Goal: Transaction & Acquisition: Purchase product/service

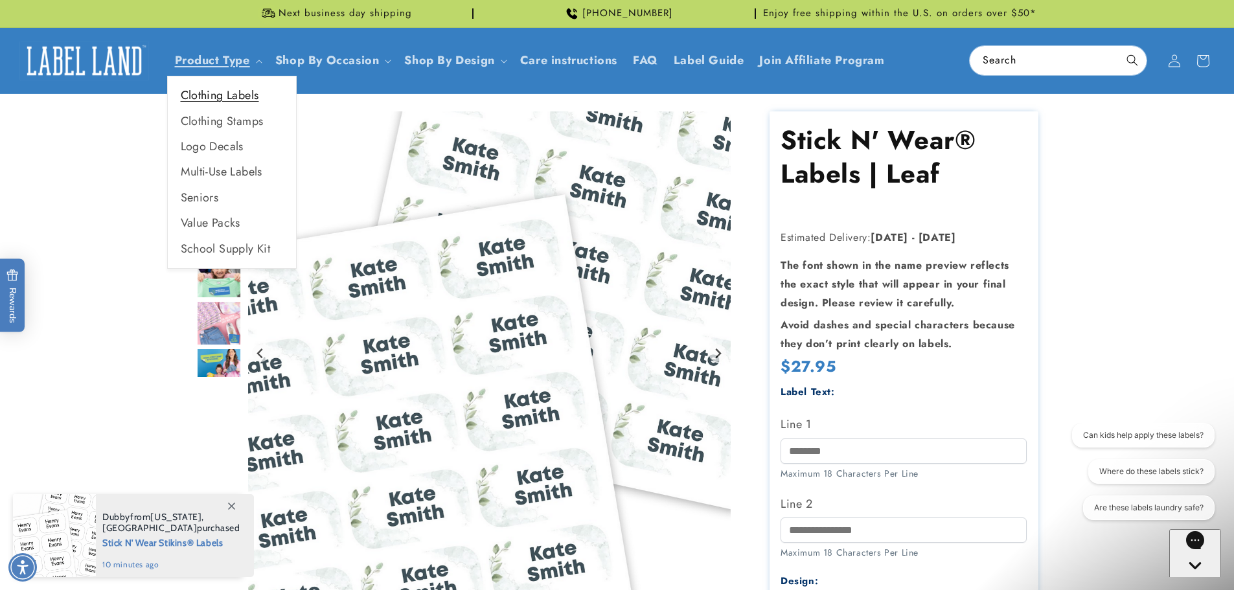
click at [217, 97] on link "Clothing Labels" at bounding box center [232, 95] width 128 height 25
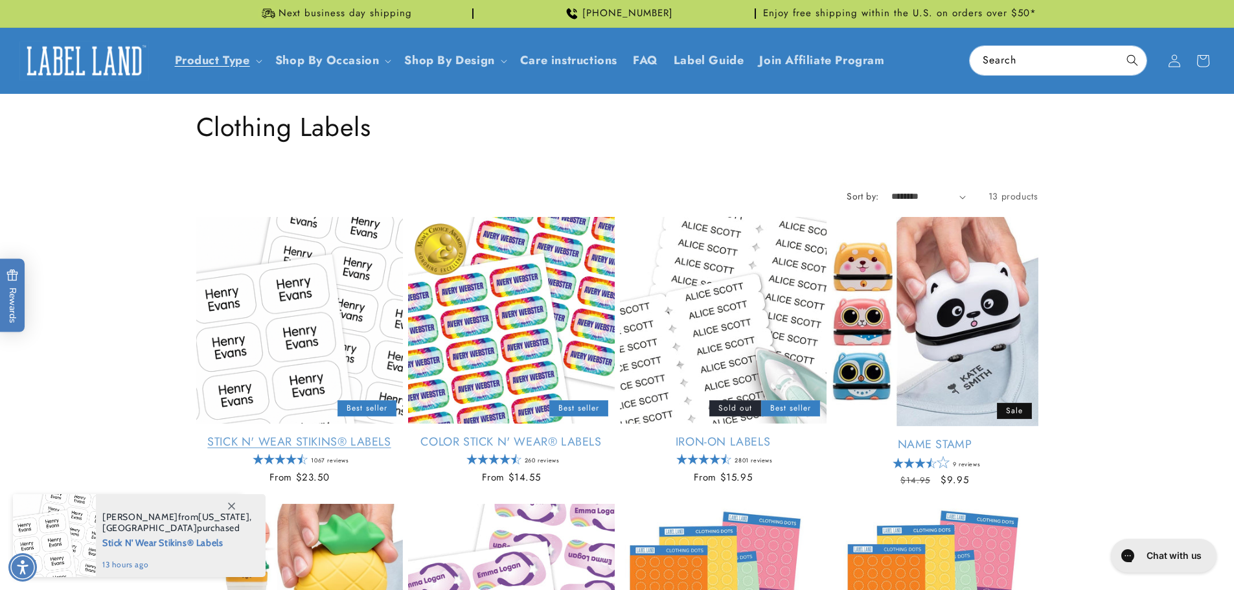
click at [345, 435] on link "Stick N' Wear Stikins® Labels" at bounding box center [299, 442] width 207 height 15
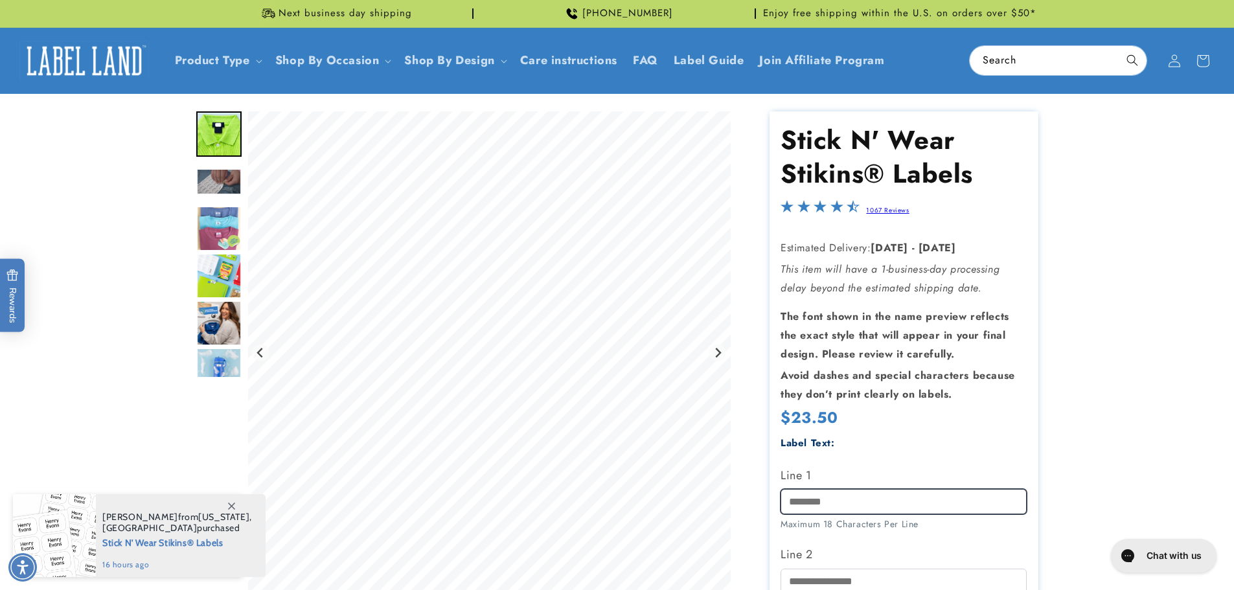
click at [818, 514] on input "Line 1" at bounding box center [904, 501] width 246 height 25
click at [818, 512] on input "Line 1" at bounding box center [904, 501] width 246 height 25
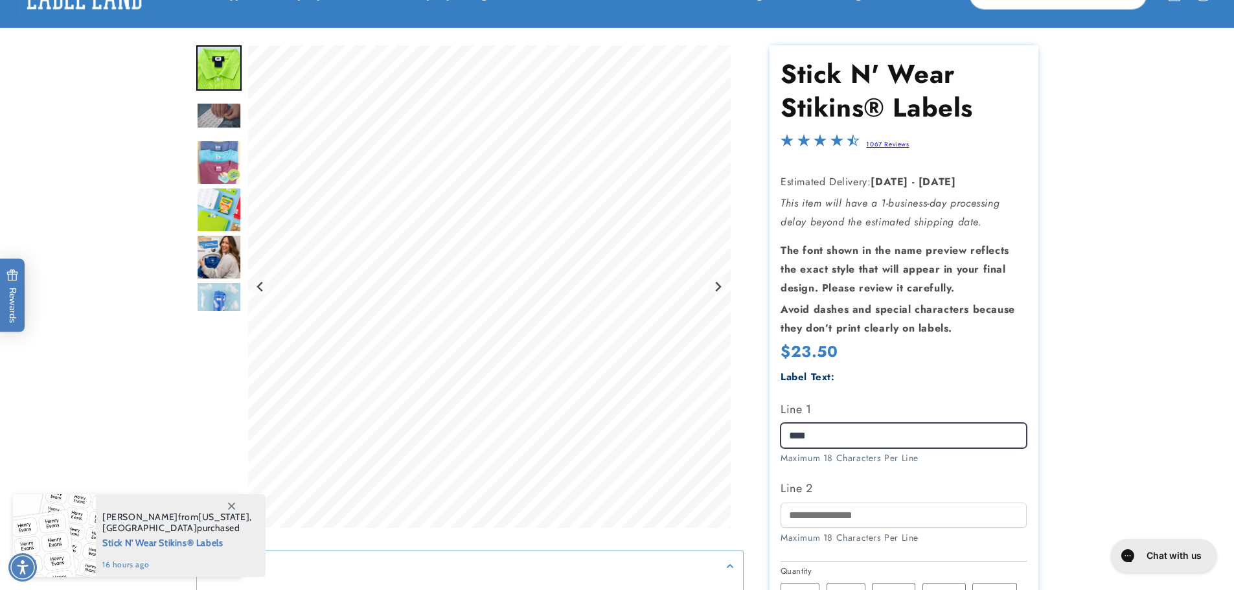
scroll to position [130, 0]
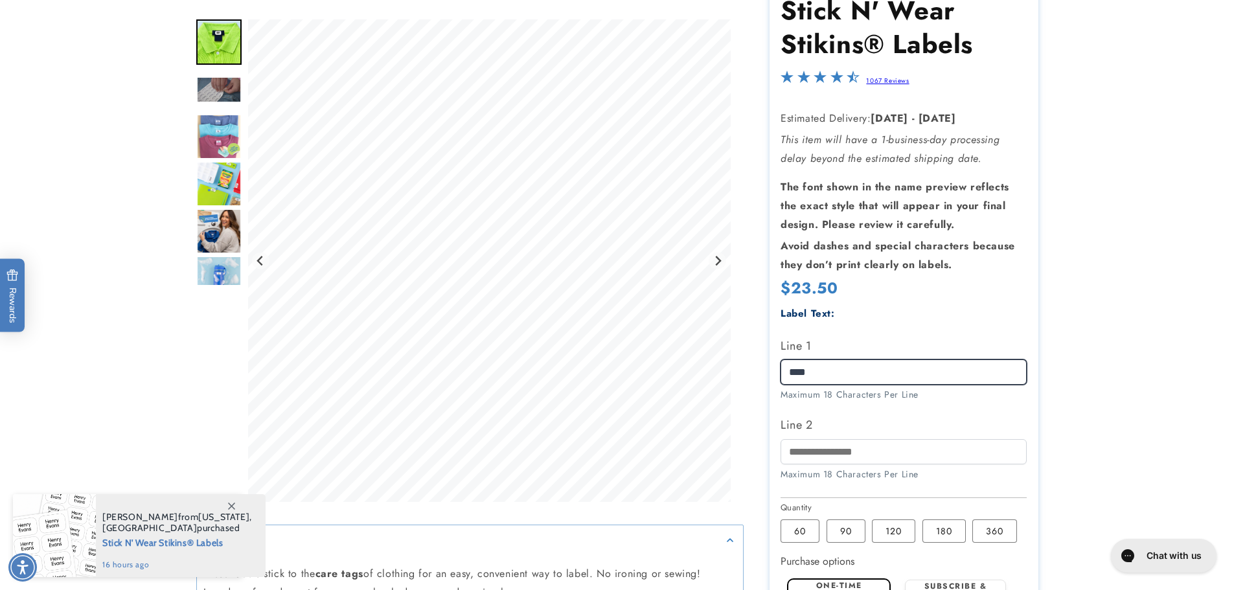
type input "****"
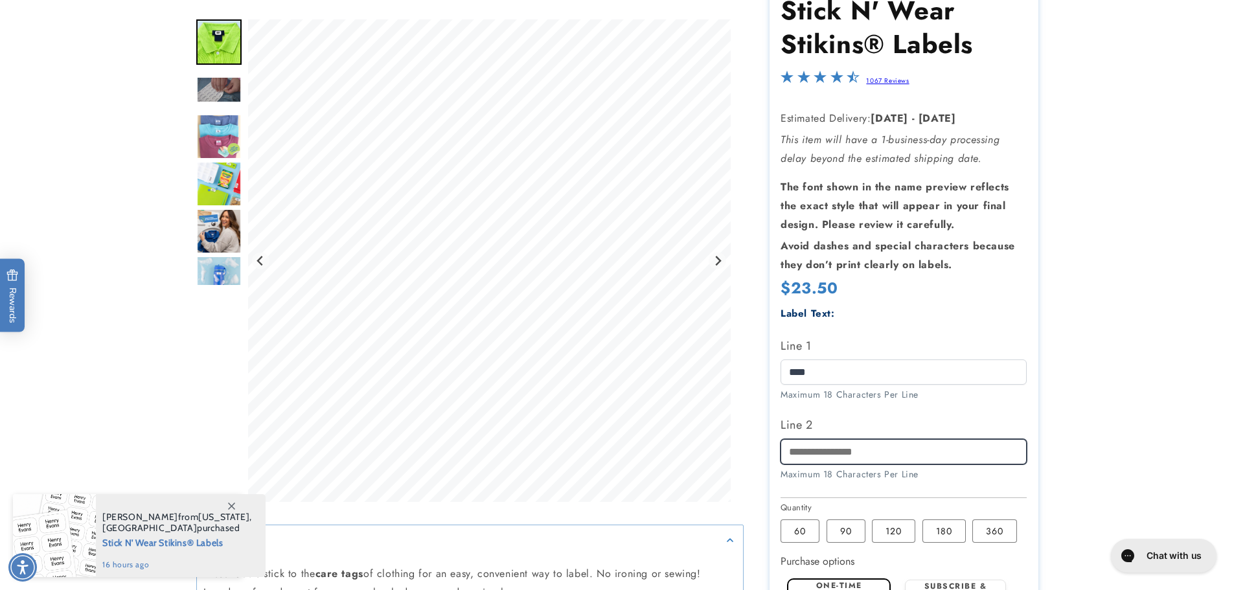
click at [837, 452] on input "Line 2" at bounding box center [904, 451] width 246 height 25
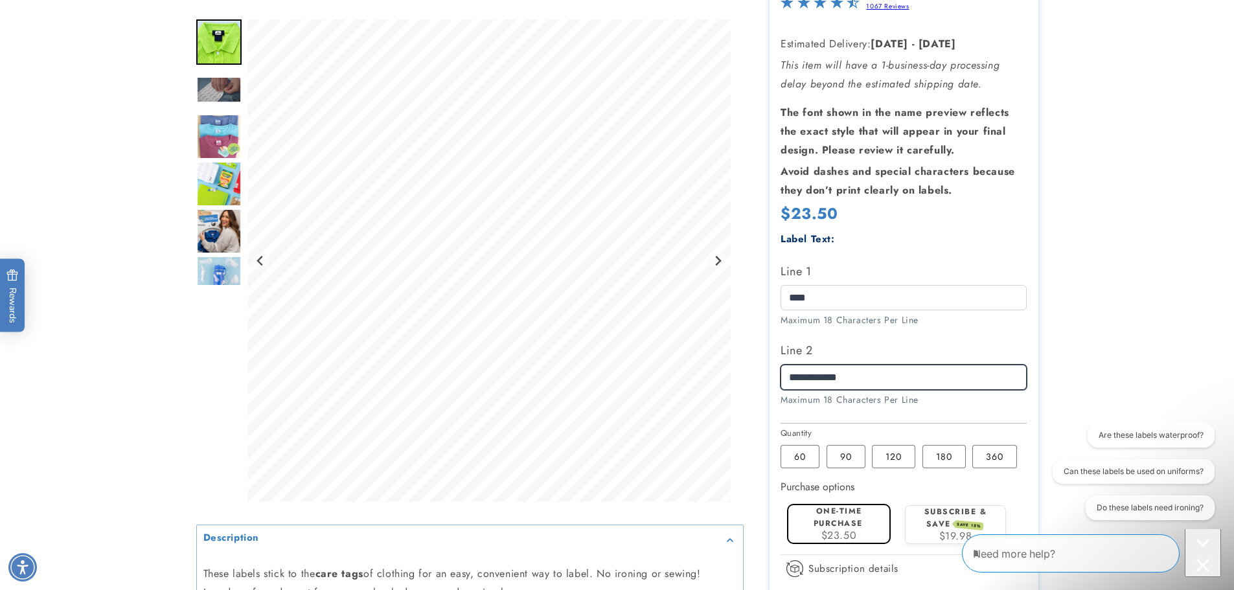
scroll to position [389, 0]
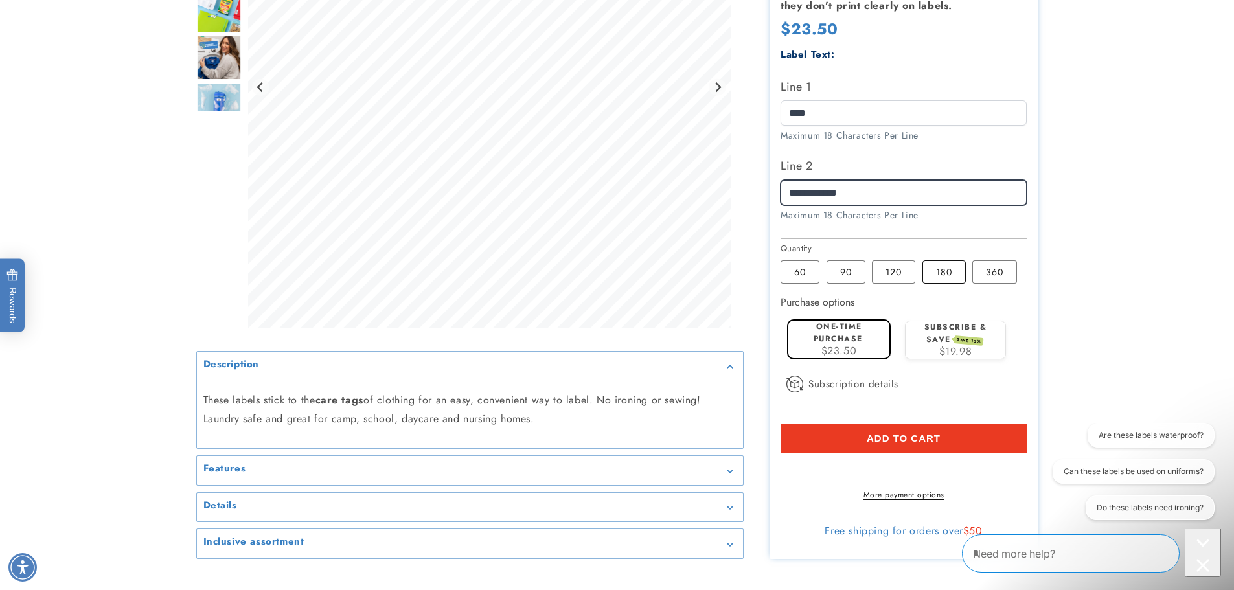
type input "**********"
click at [966, 275] on label "180 Variant sold out or unavailable" at bounding box center [943, 271] width 43 height 23
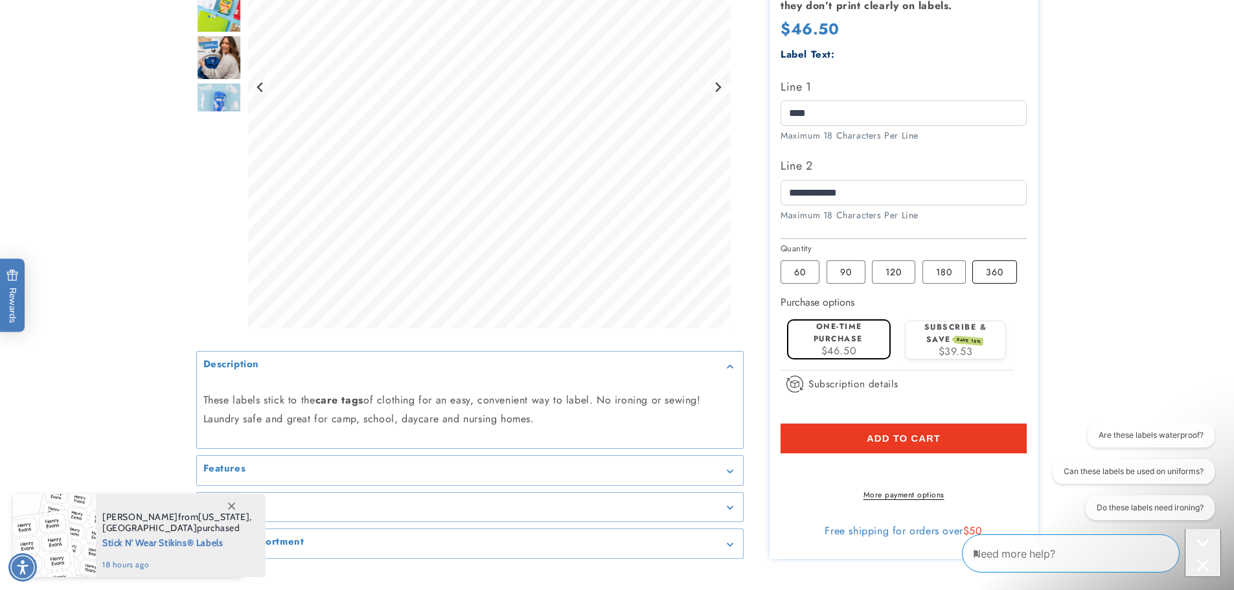
click at [999, 274] on label "360 Variant sold out or unavailable" at bounding box center [994, 271] width 45 height 23
click at [947, 277] on label "180 Variant sold out or unavailable" at bounding box center [943, 271] width 43 height 23
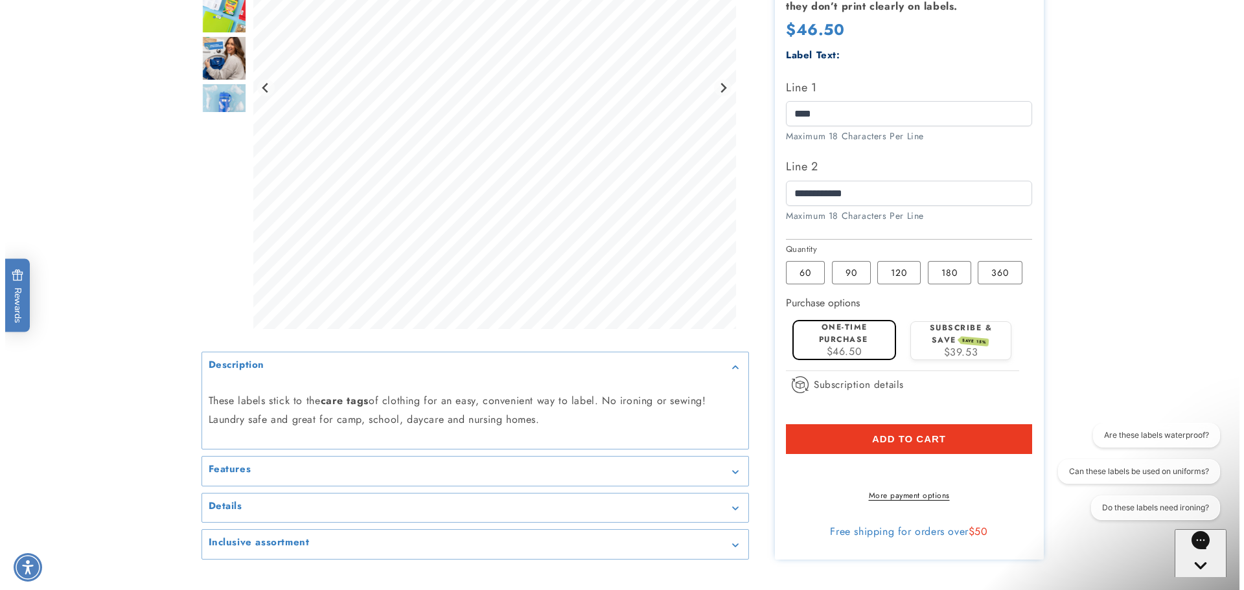
scroll to position [389, 0]
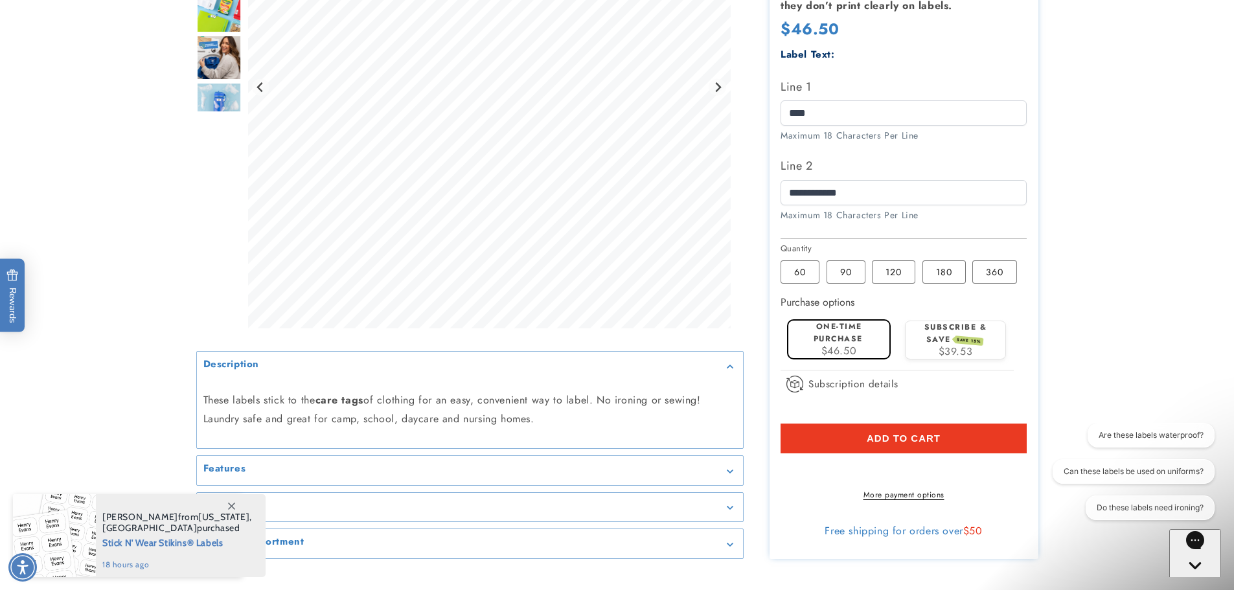
click at [991, 356] on div "$39.53" at bounding box center [955, 352] width 89 height 10
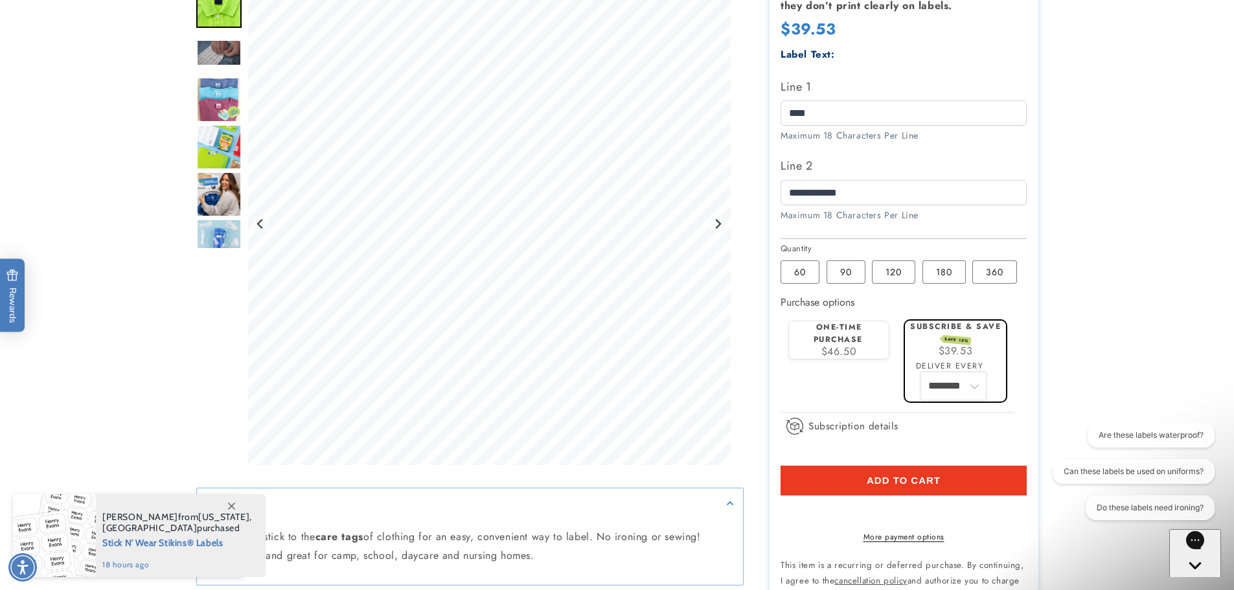
click at [966, 391] on select "******** ********" at bounding box center [953, 385] width 65 height 27
click at [1029, 347] on section "Stick N' Wear Stikins® Labels Stick N' Wear Stikins® Labels 1067 Reviews Estima…" at bounding box center [904, 209] width 269 height 972
click at [821, 352] on span "$46.50" at bounding box center [839, 351] width 36 height 15
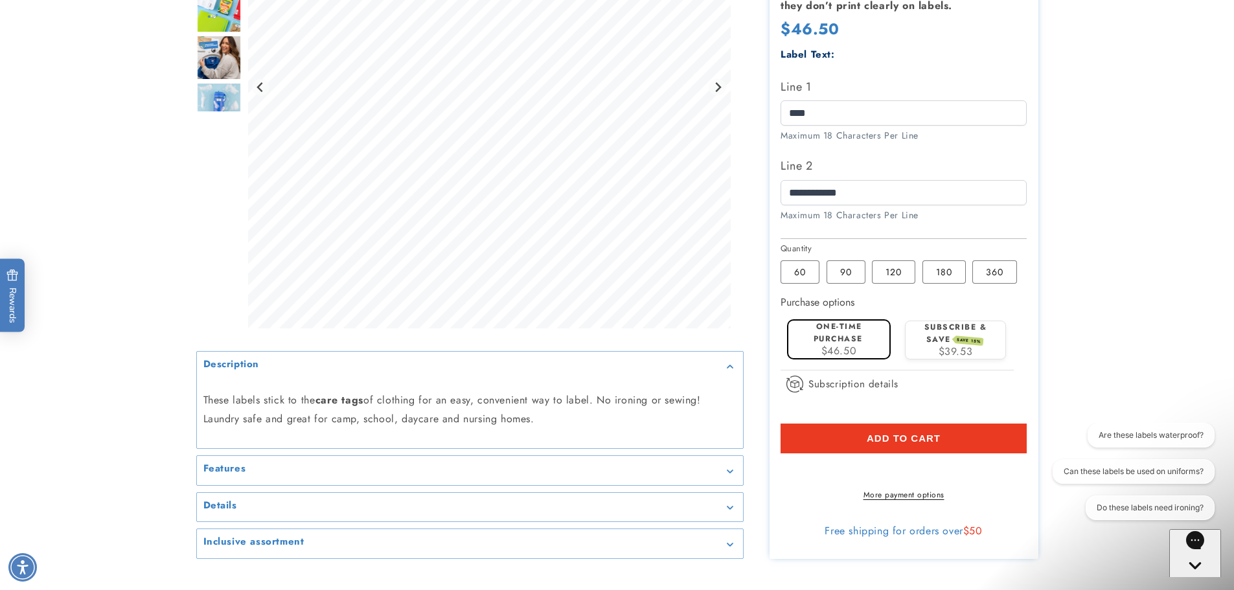
click at [784, 476] on shop-pay-wallet-button at bounding box center [783, 468] width 4 height 15
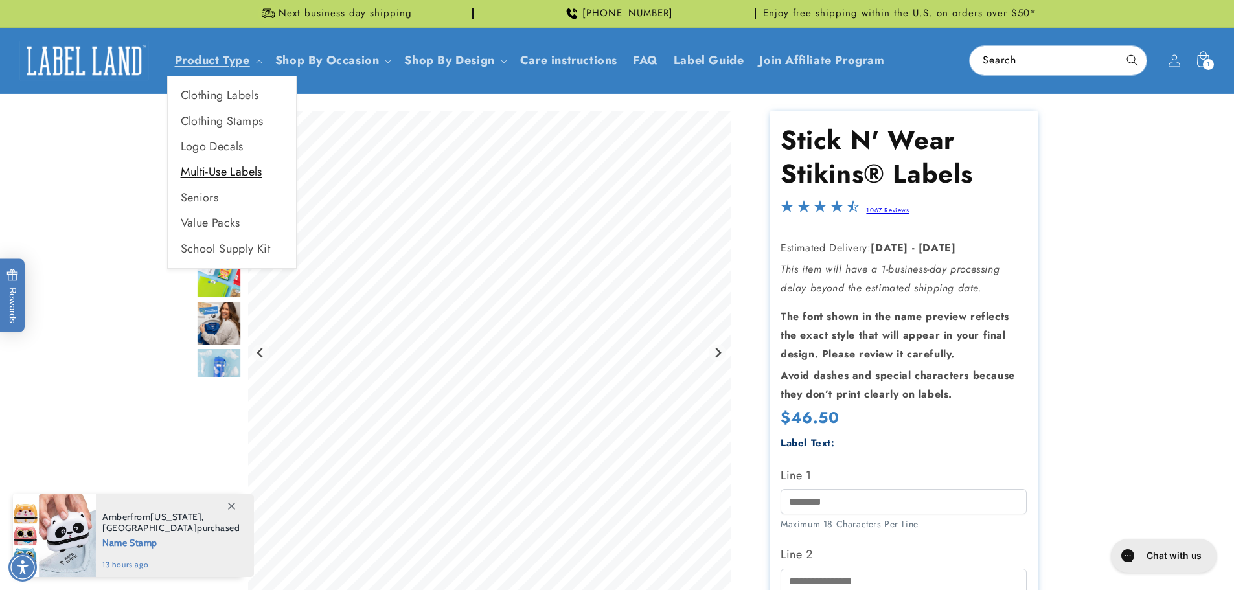
click at [211, 177] on link "Multi-Use Labels" at bounding box center [232, 171] width 128 height 25
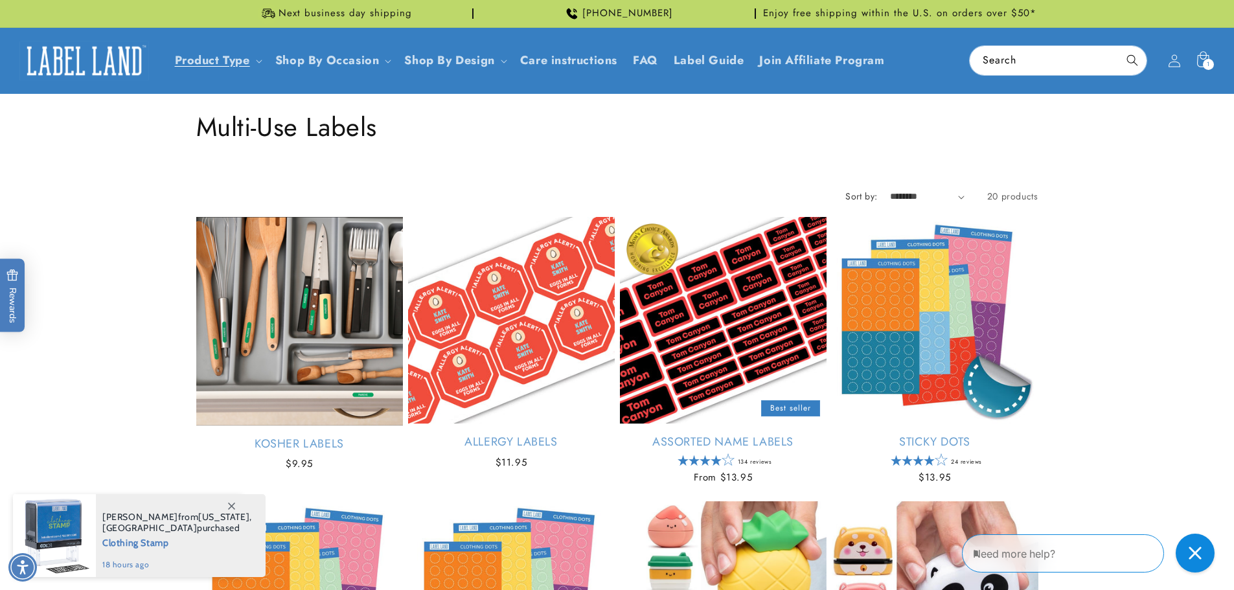
click at [1210, 61] on div "1 1 item" at bounding box center [1208, 64] width 11 height 11
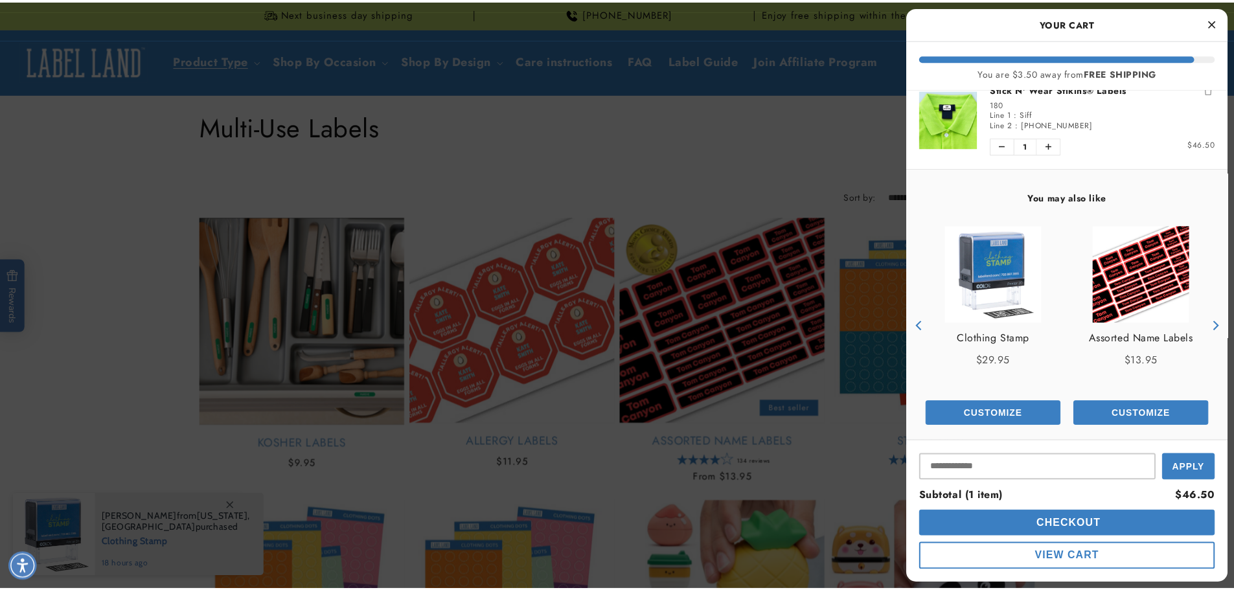
scroll to position [30, 0]
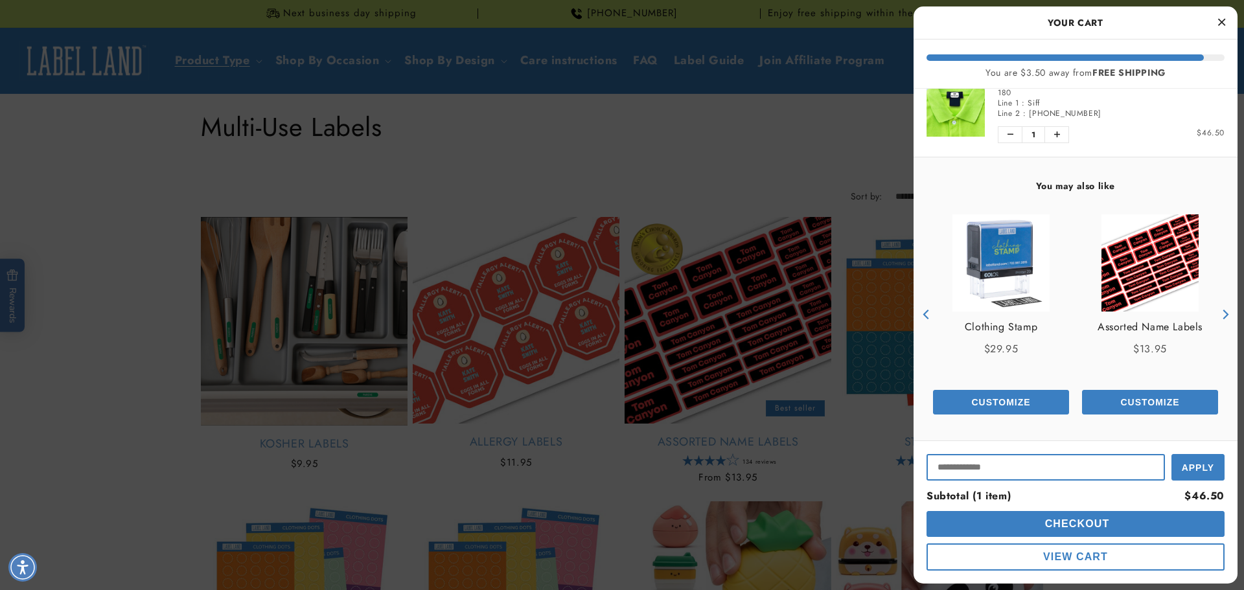
click at [997, 472] on input "Input Discount" at bounding box center [1045, 467] width 238 height 27
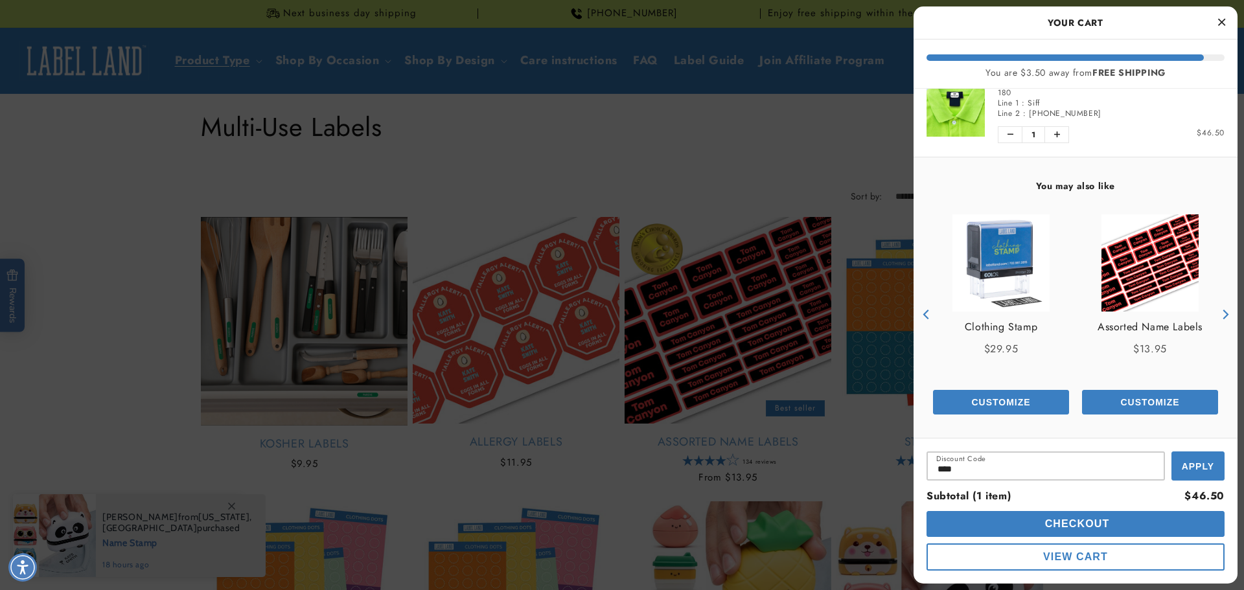
click at [1191, 468] on span "Apply" at bounding box center [1198, 466] width 32 height 10
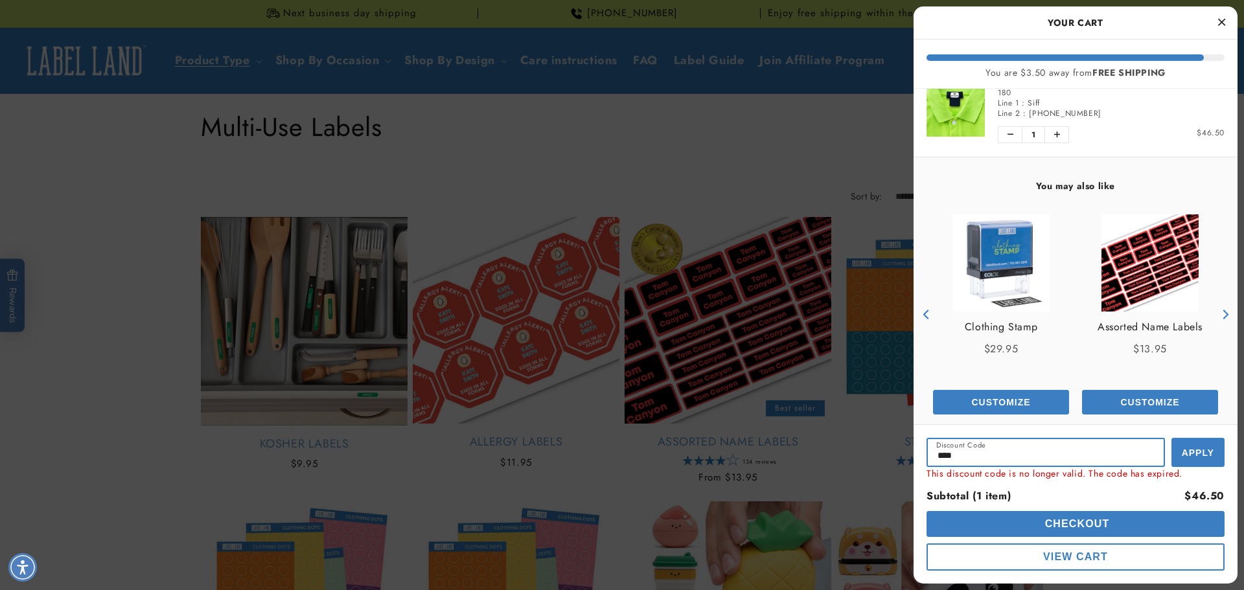
drag, startPoint x: 964, startPoint y: 457, endPoint x: 888, endPoint y: 459, distance: 75.8
type input "******"
click at [1201, 450] on span "Apply" at bounding box center [1198, 453] width 32 height 10
click at [1220, 24] on icon "Close Cart" at bounding box center [1221, 22] width 7 height 12
